Goal: Information Seeking & Learning: Learn about a topic

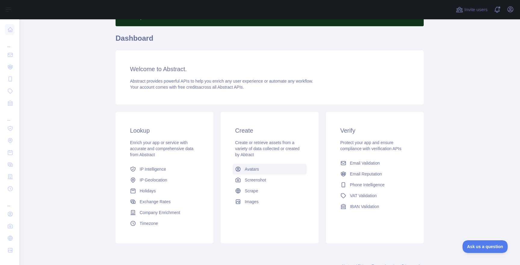
scroll to position [63, 0]
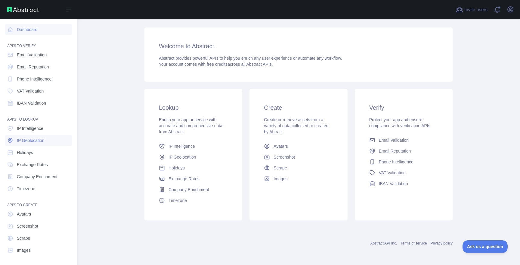
click at [44, 139] on span "IP Geolocation" at bounding box center [31, 140] width 28 height 6
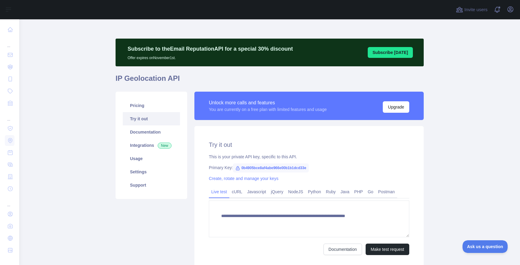
type textarea "**********"
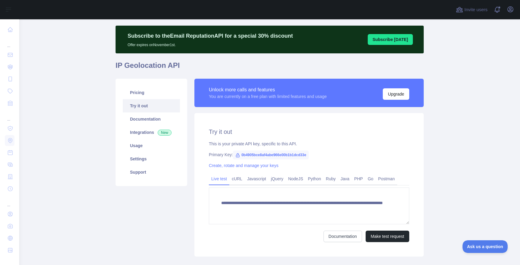
scroll to position [12, 0]
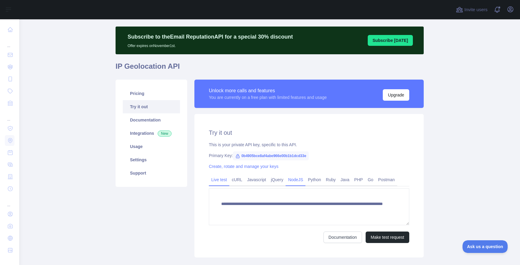
click at [305, 178] on link "NodeJS" at bounding box center [296, 180] width 20 height 10
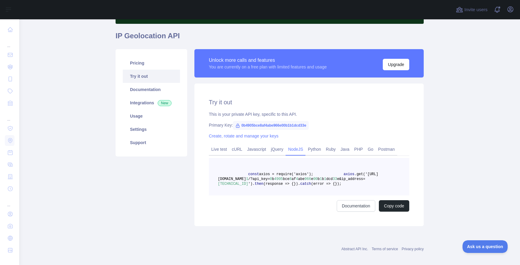
scroll to position [24, 0]
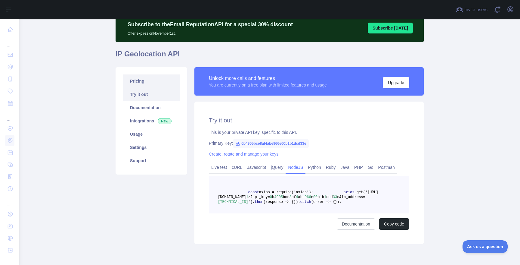
click at [144, 86] on link "Pricing" at bounding box center [151, 80] width 57 height 13
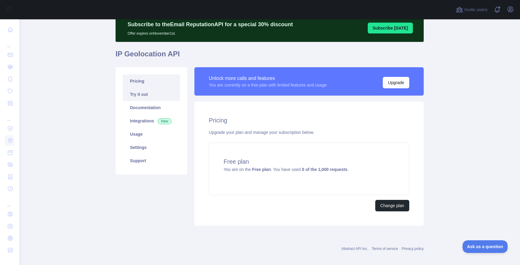
click at [148, 93] on link "Try it out" at bounding box center [151, 94] width 57 height 13
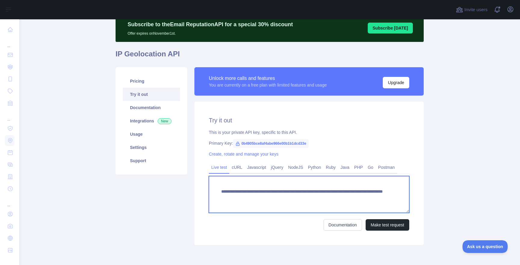
click at [254, 198] on textarea "**********" at bounding box center [309, 194] width 200 height 37
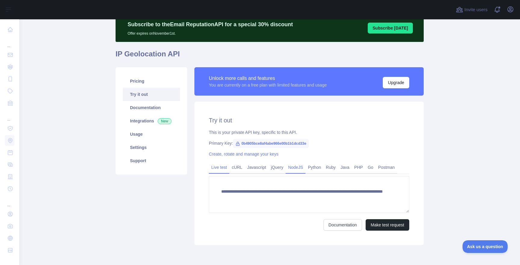
click at [303, 166] on link "NodeJS" at bounding box center [296, 167] width 20 height 10
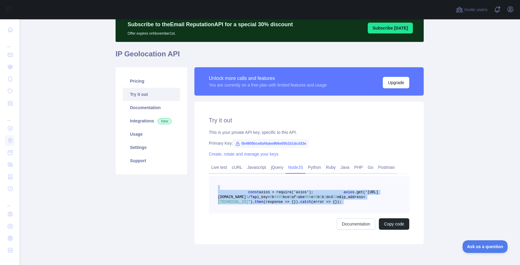
drag, startPoint x: 248, startPoint y: 189, endPoint x: 292, endPoint y: 222, distance: 54.2
click at [292, 213] on pre "const axios = require('axios'); axios .get('https://ipgeolocation.abstractapi.c…" at bounding box center [309, 194] width 200 height 37
copy code "const axios = require('axios'); axios .get('https://ipgeolocation.abstractapi.c…"
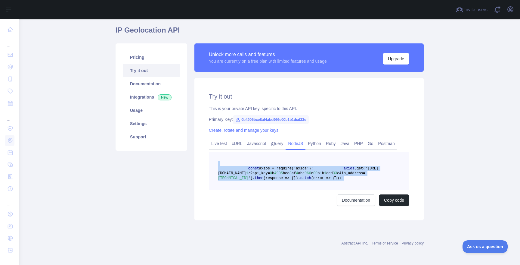
scroll to position [67, 0]
click at [348, 194] on div "const axios = require('axios'); axios .get('https://ipgeolocation.abstractapi.c…" at bounding box center [309, 179] width 200 height 54
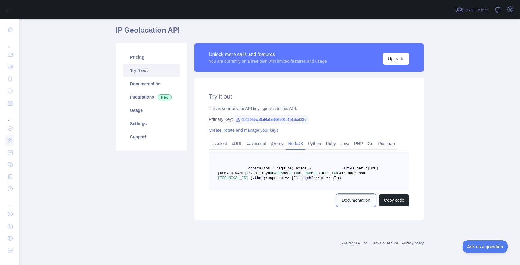
click at [348, 198] on link "Documentation" at bounding box center [356, 199] width 39 height 11
click at [248, 115] on span "0b4905bce8af4abe966e00b1b1dcd33e" at bounding box center [271, 119] width 76 height 9
copy span "0b4905bce8af4abe966e00b1b1dcd33e"
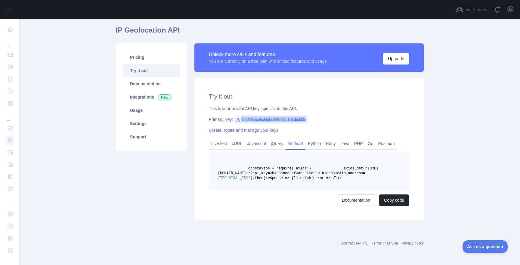
copy span "0b4905bce8af4abe966e00b1b1dcd33e"
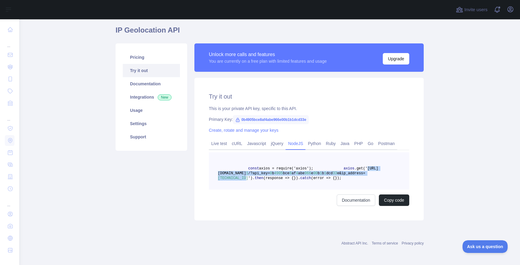
drag, startPoint x: 272, startPoint y: 153, endPoint x: 359, endPoint y: 158, distance: 87.7
click at [359, 166] on span "axios .get('https://ipgeolocation.abstractapi.com/v 1 /?api_key= 0 b 4905 bce 8…" at bounding box center [298, 173] width 160 height 14
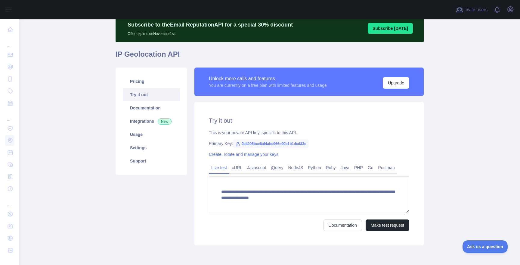
scroll to position [49, 0]
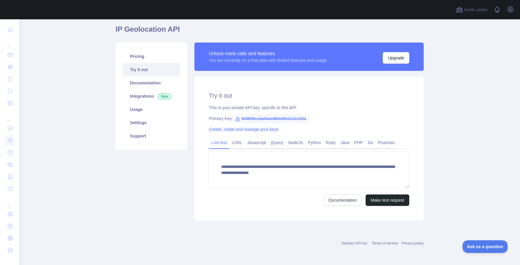
click at [255, 129] on link "Create, rotate and manage your keys" at bounding box center [244, 129] width 70 height 5
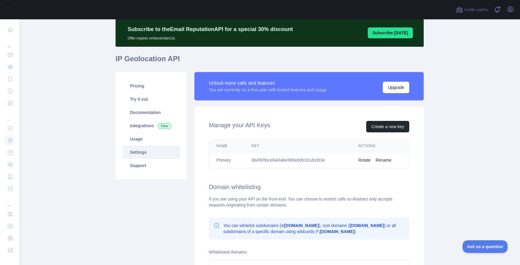
scroll to position [11, 0]
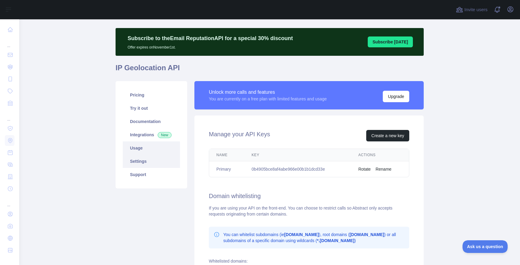
click at [140, 153] on link "Usage" at bounding box center [151, 147] width 57 height 13
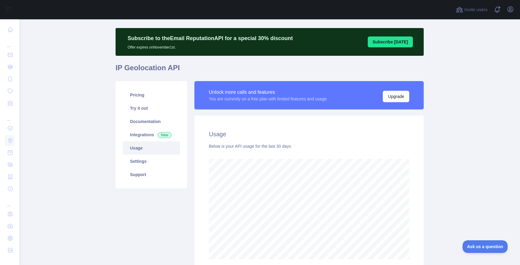
scroll to position [245, 501]
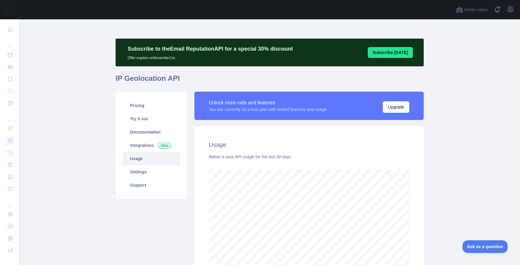
scroll to position [245, 501]
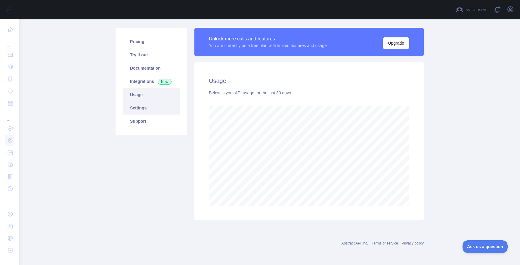
click at [140, 106] on link "Settings" at bounding box center [151, 107] width 57 height 13
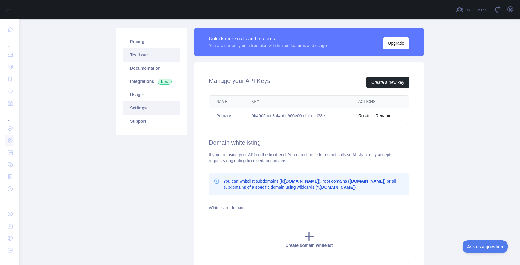
click at [145, 51] on link "Try it out" at bounding box center [151, 54] width 57 height 13
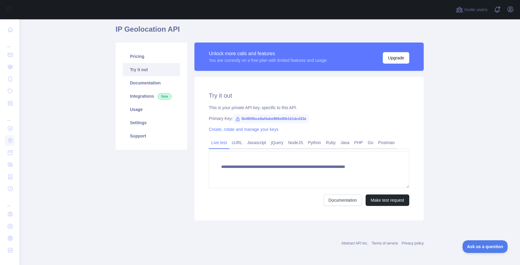
scroll to position [49, 0]
type textarea "**********"
click at [147, 63] on link "Try it out" at bounding box center [151, 69] width 57 height 13
click at [150, 59] on link "Pricing" at bounding box center [151, 56] width 57 height 13
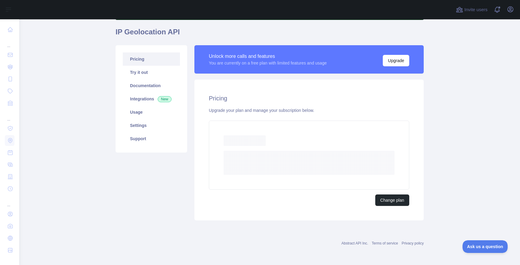
scroll to position [30, 0]
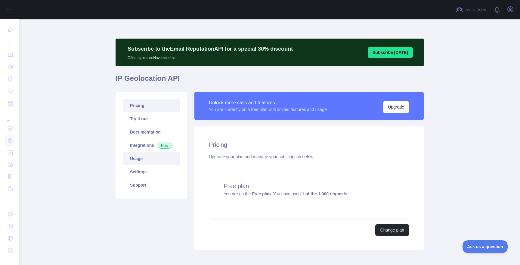
click at [144, 154] on link "Usage" at bounding box center [151, 158] width 57 height 13
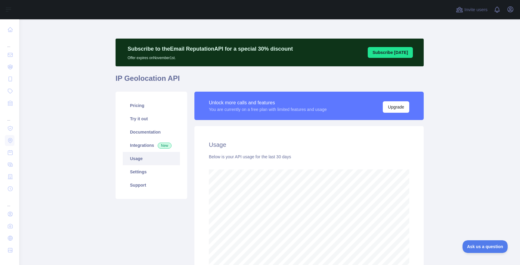
scroll to position [245, 501]
